Goal: Navigation & Orientation: Find specific page/section

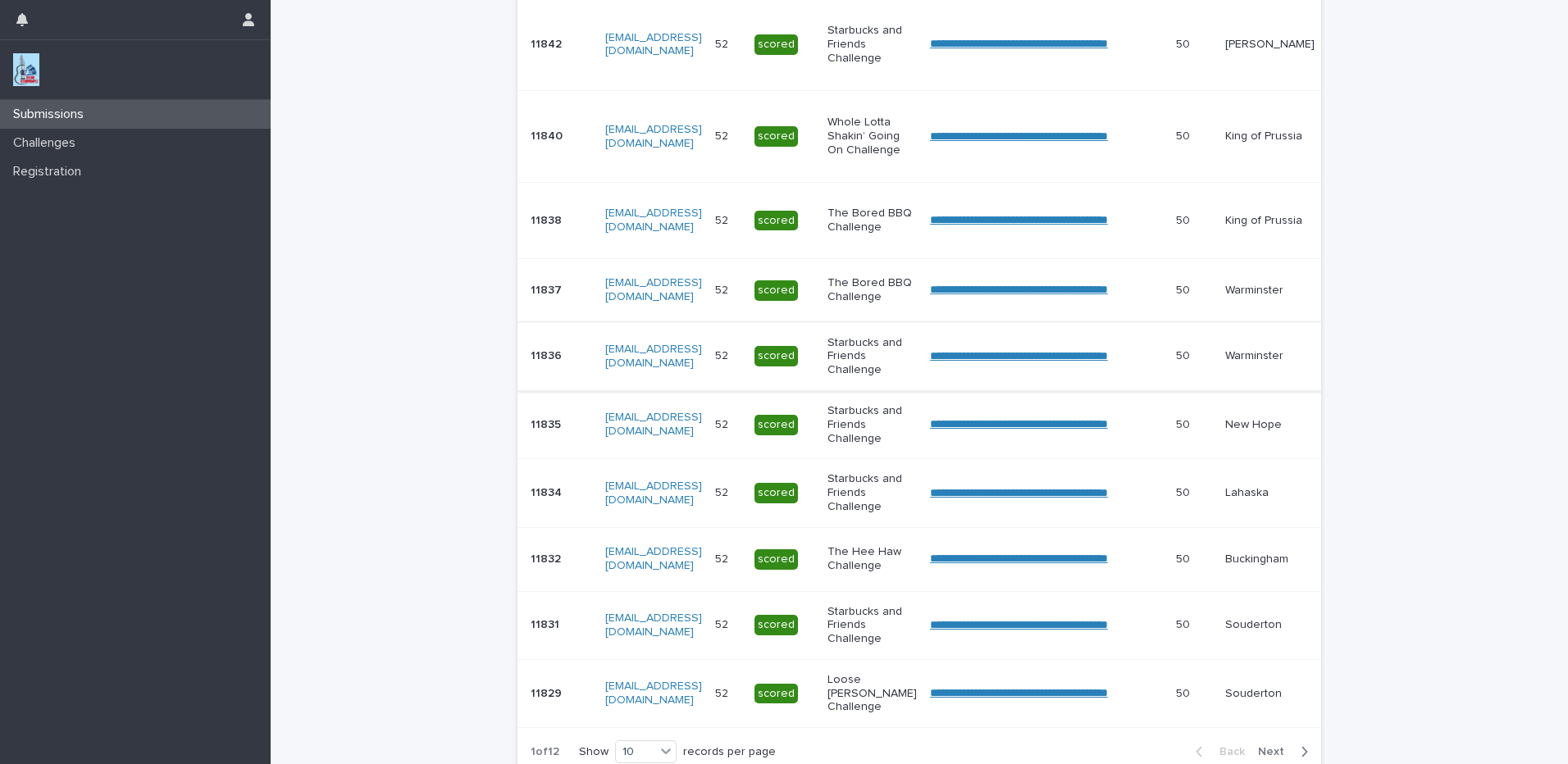
scroll to position [582, 0]
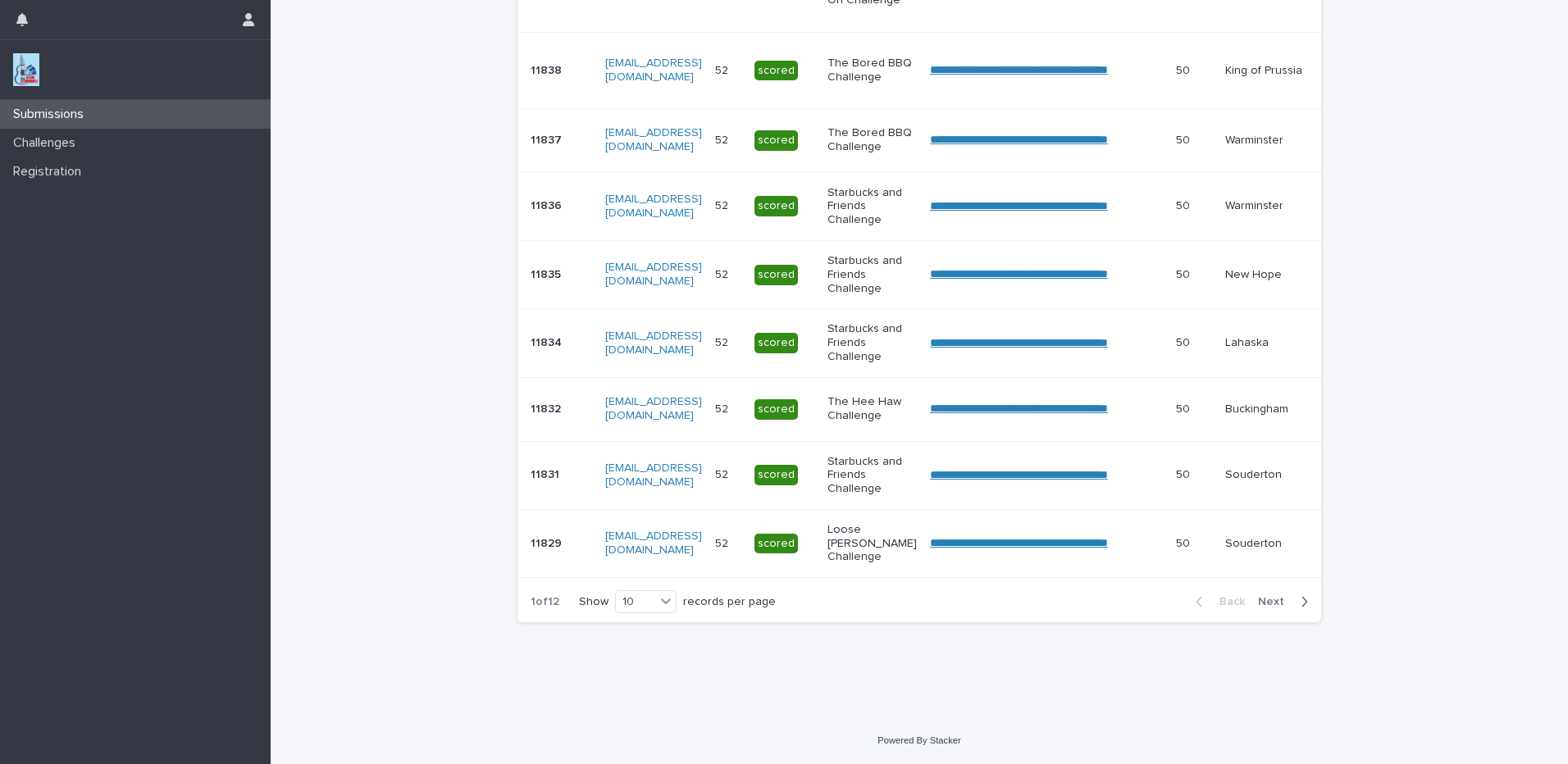
click at [1278, 602] on span "Next" at bounding box center [1276, 601] width 36 height 12
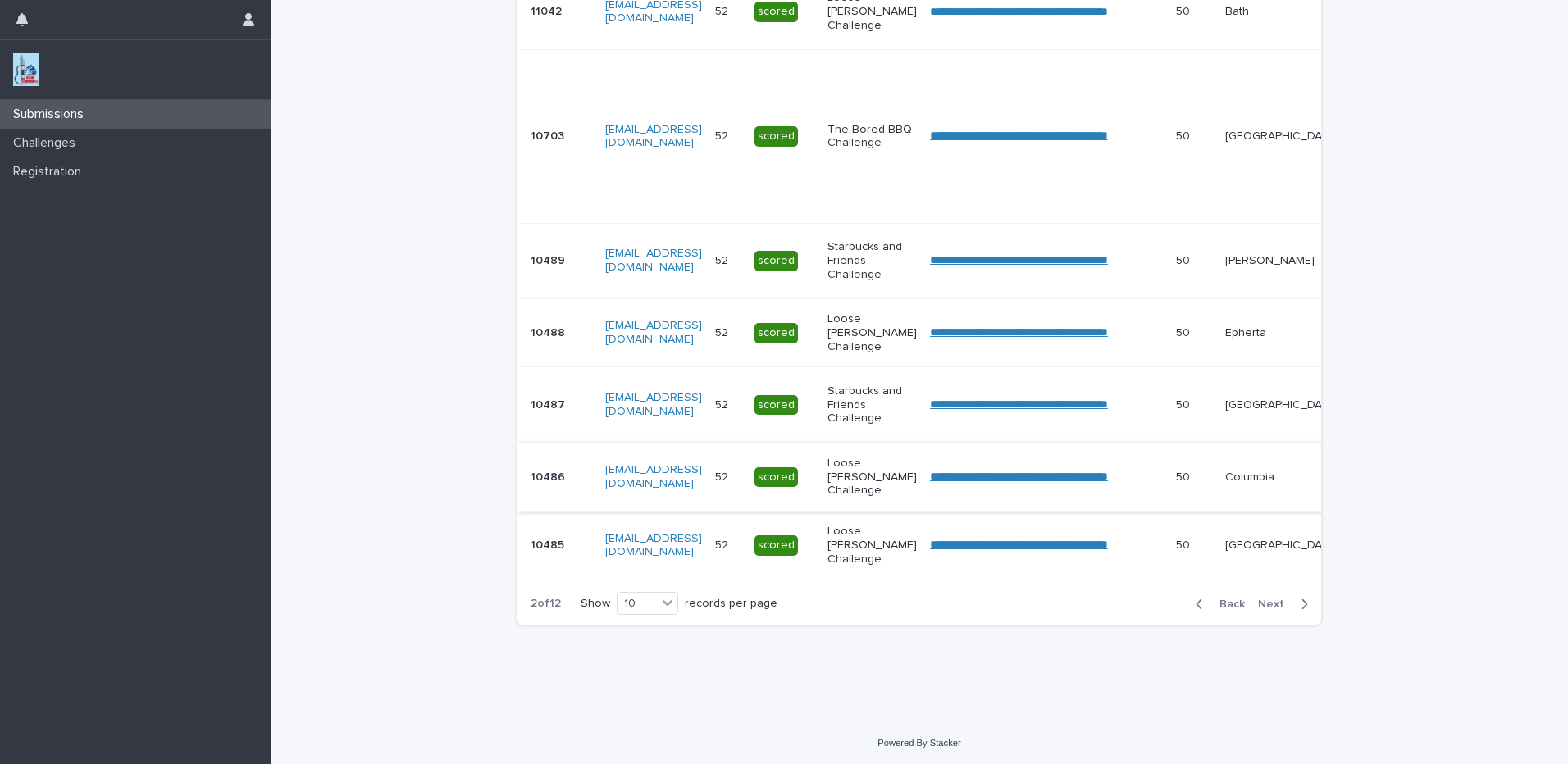
scroll to position [686, 0]
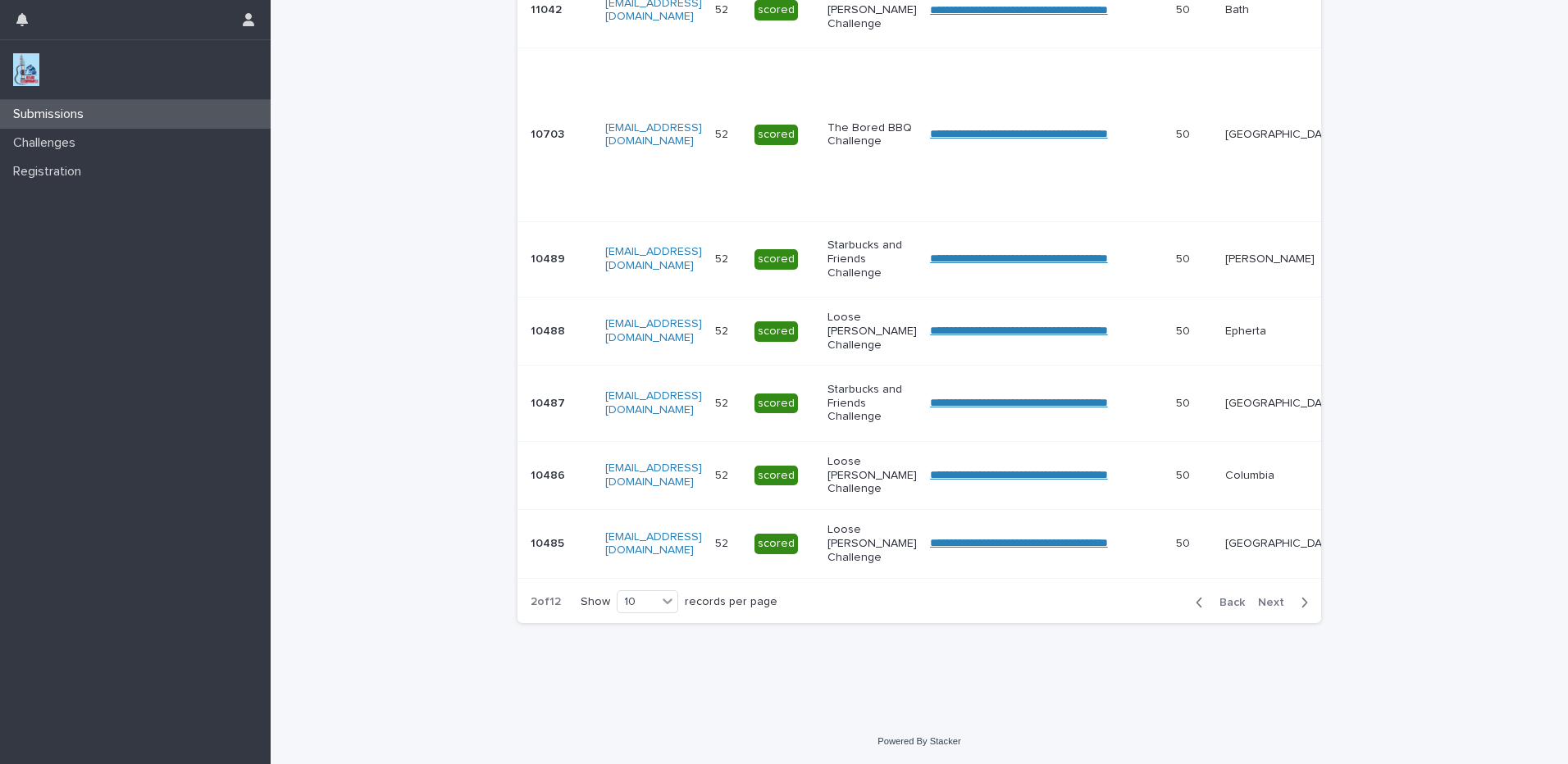
click at [1227, 603] on span "Back" at bounding box center [1227, 602] width 35 height 12
